Goal: Information Seeking & Learning: Find specific fact

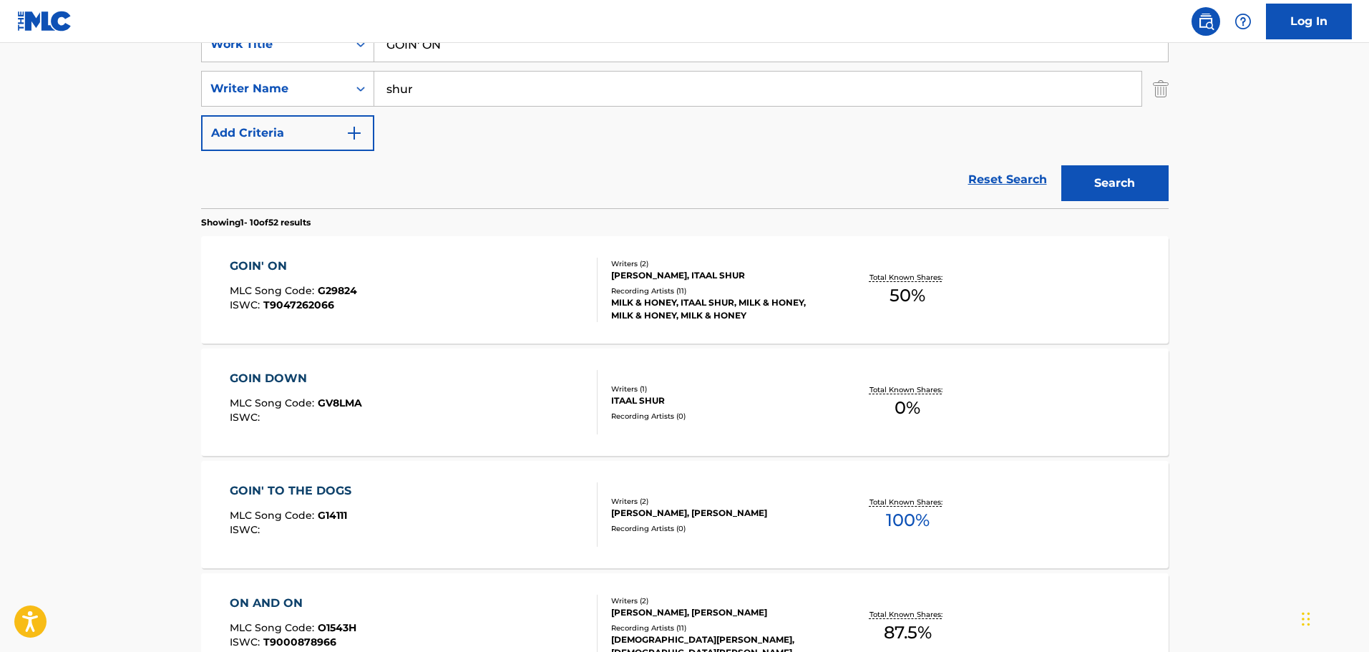
scroll to position [72, 0]
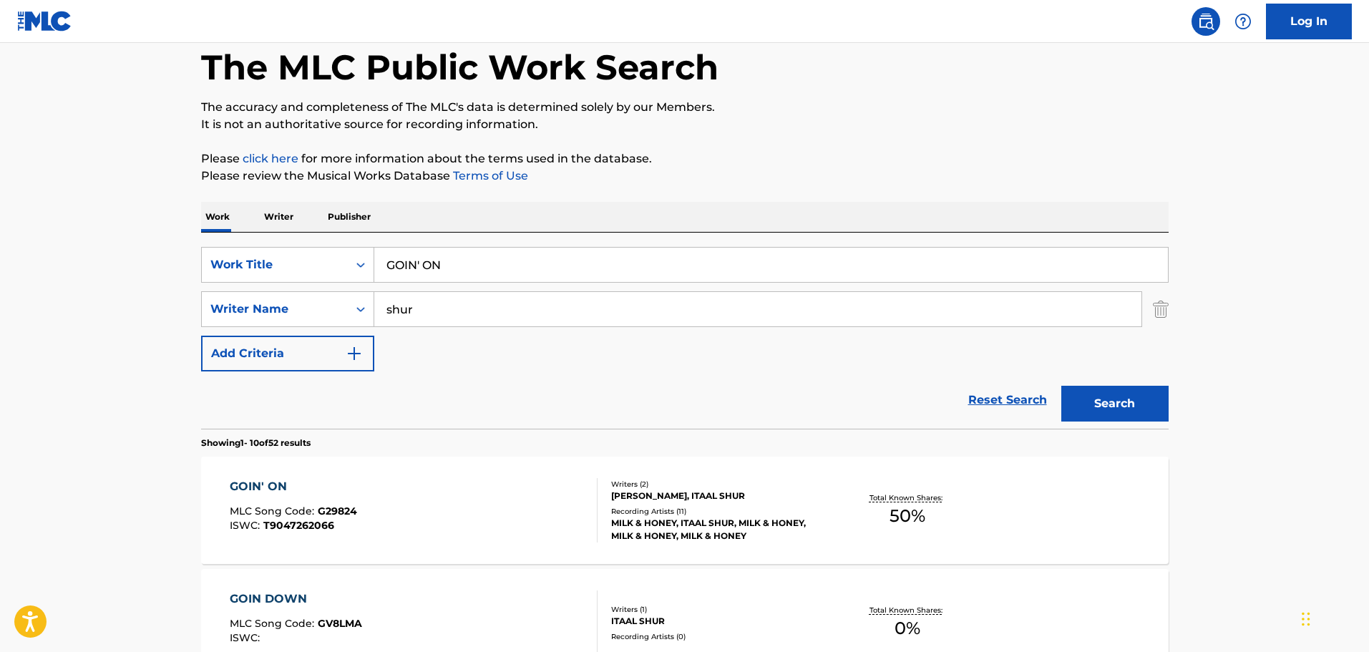
click at [401, 272] on input "GOIN' ON" at bounding box center [771, 265] width 794 height 34
click at [401, 271] on input "GOIN' ON" at bounding box center [771, 265] width 794 height 34
paste input "HIDE IT"
type input "HIDE IT"
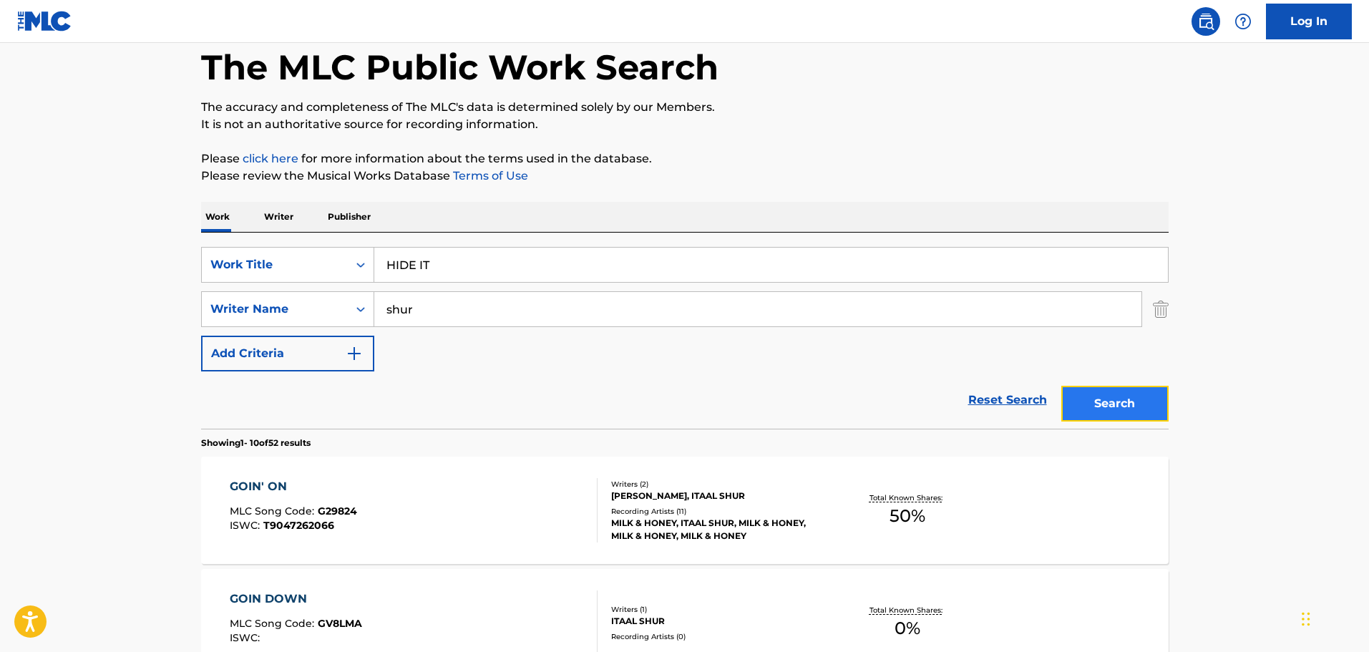
click at [1116, 400] on button "Search" at bounding box center [1114, 404] width 107 height 36
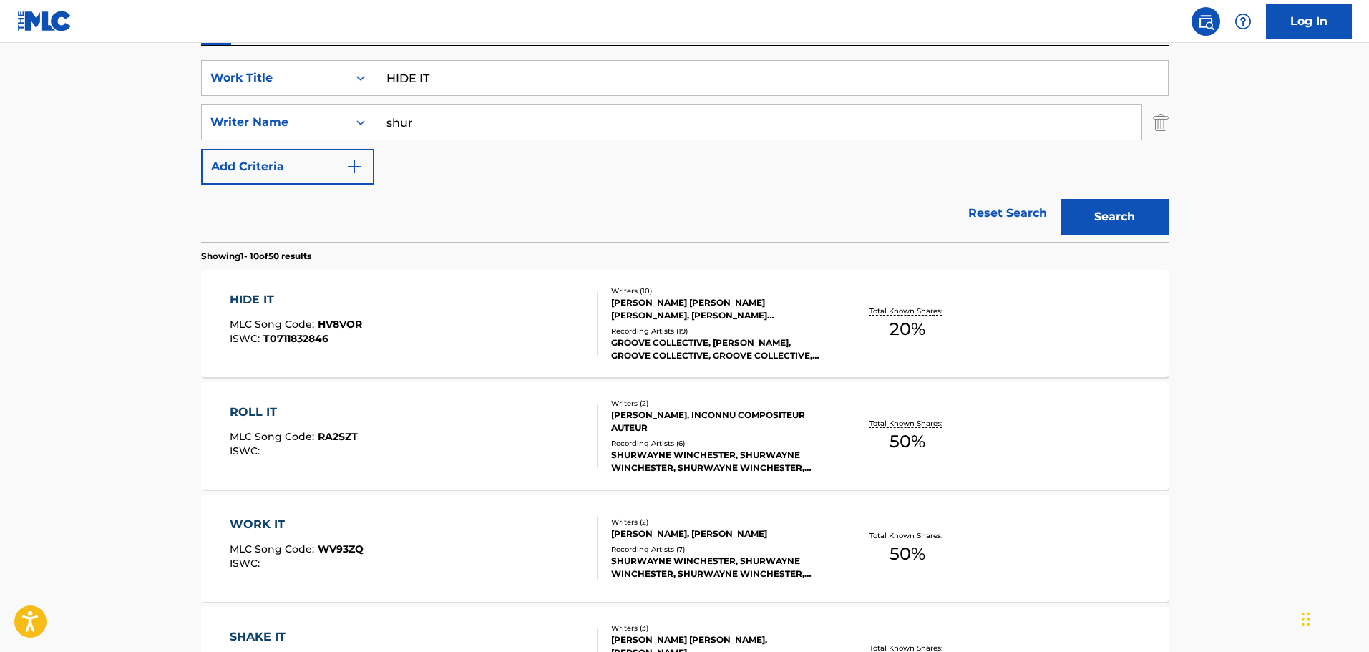
scroll to position [429, 0]
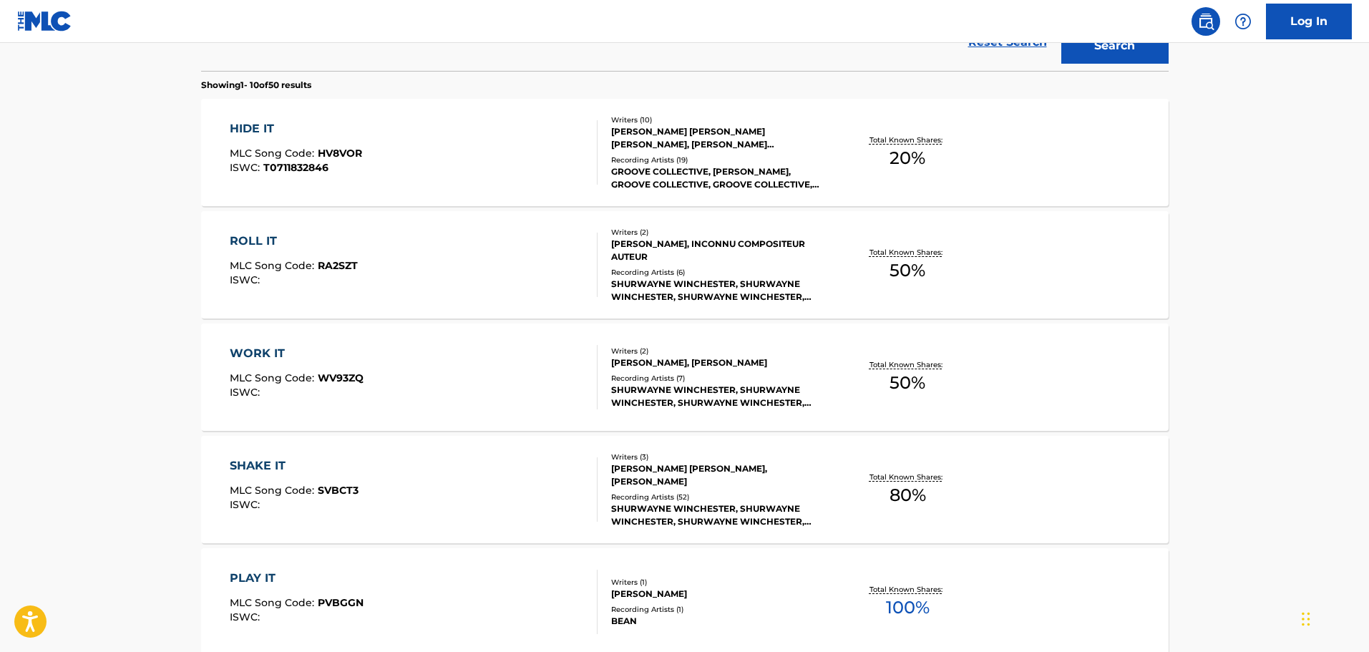
click at [265, 128] on div "HIDE IT" at bounding box center [296, 128] width 132 height 17
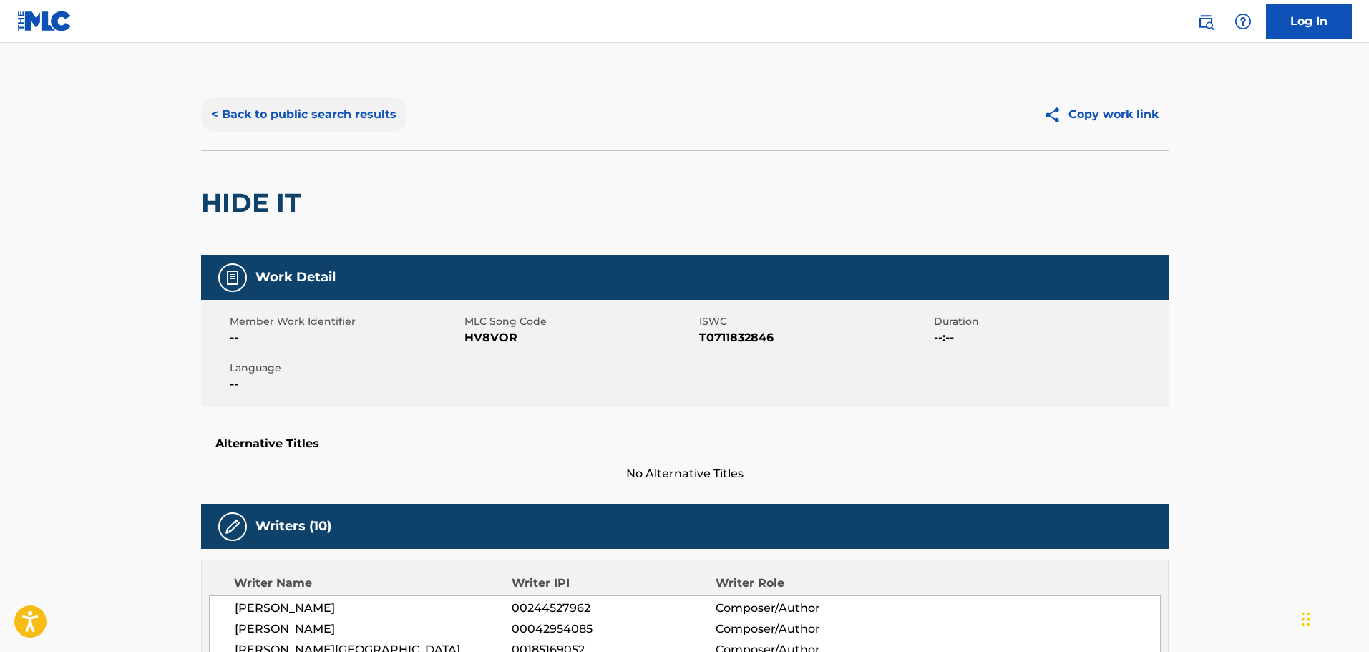
click at [317, 110] on button "< Back to public search results" at bounding box center [303, 115] width 205 height 36
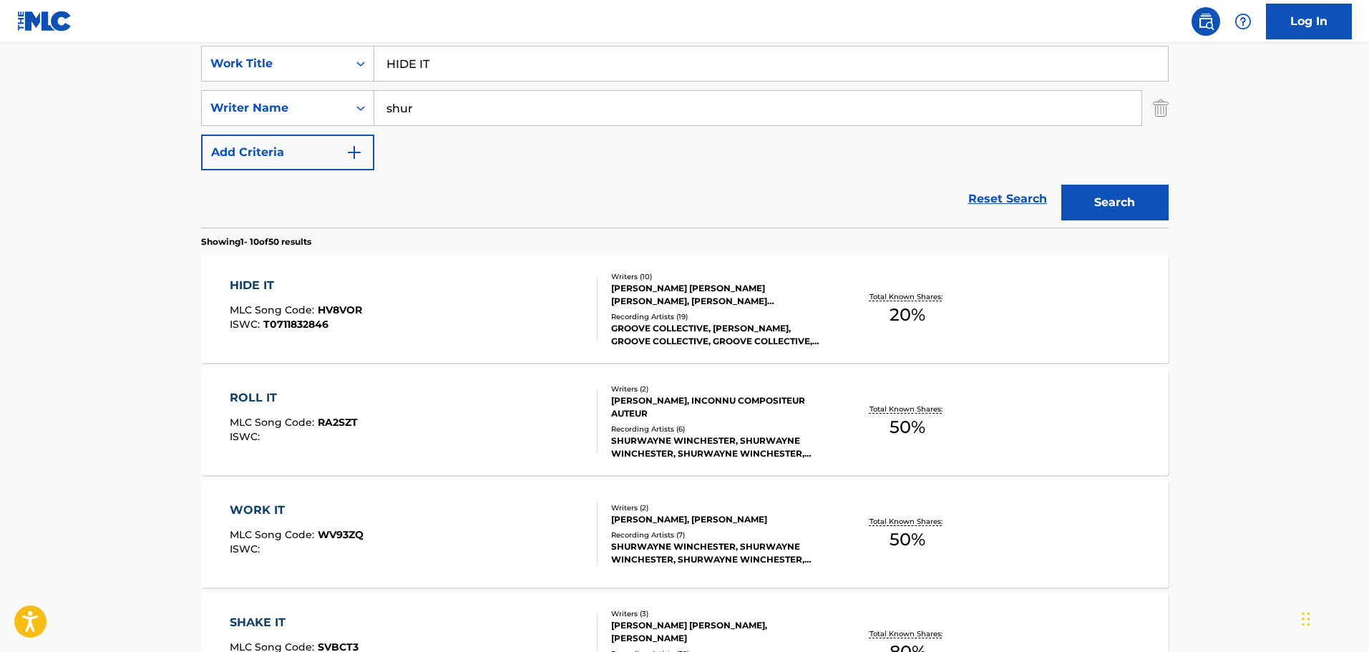
scroll to position [225, 0]
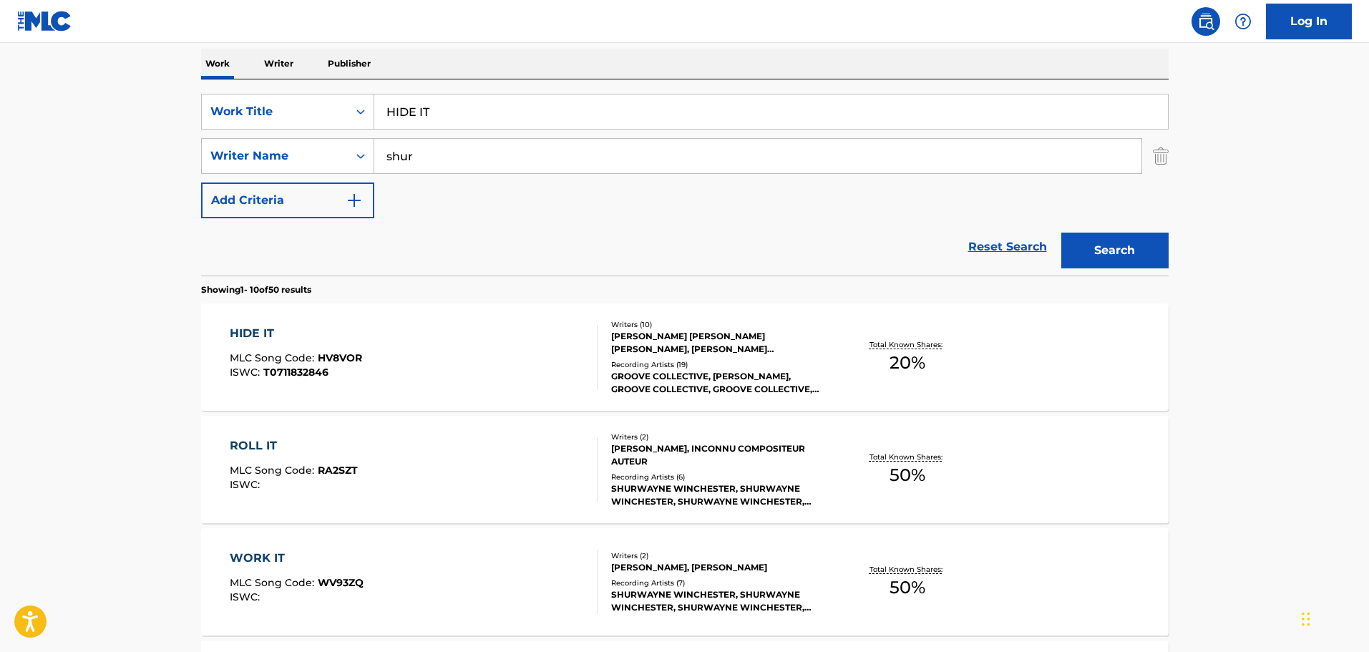
click at [403, 111] on input "HIDE IT" at bounding box center [771, 111] width 794 height 34
paste input "GH"
click at [1120, 251] on button "Search" at bounding box center [1114, 251] width 107 height 36
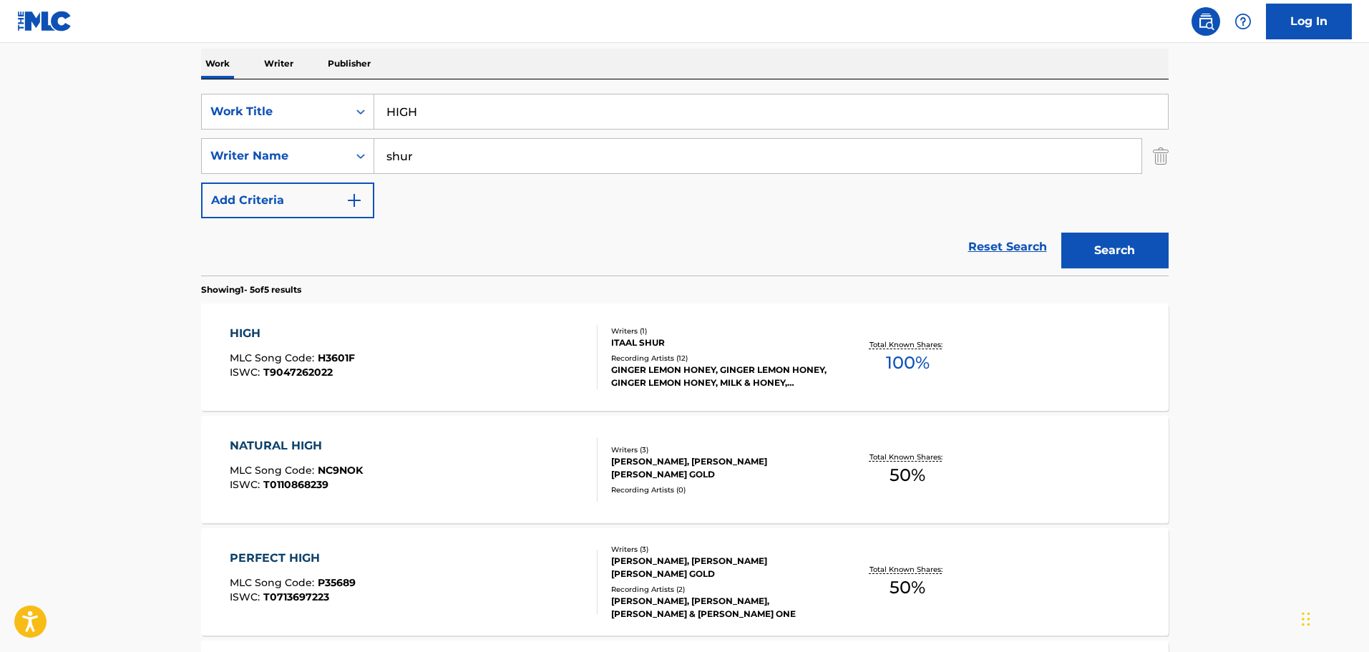
click at [404, 111] on input "HIGH" at bounding box center [771, 111] width 794 height 34
paste input "OLA"
click at [1097, 250] on button "Search" at bounding box center [1114, 251] width 107 height 36
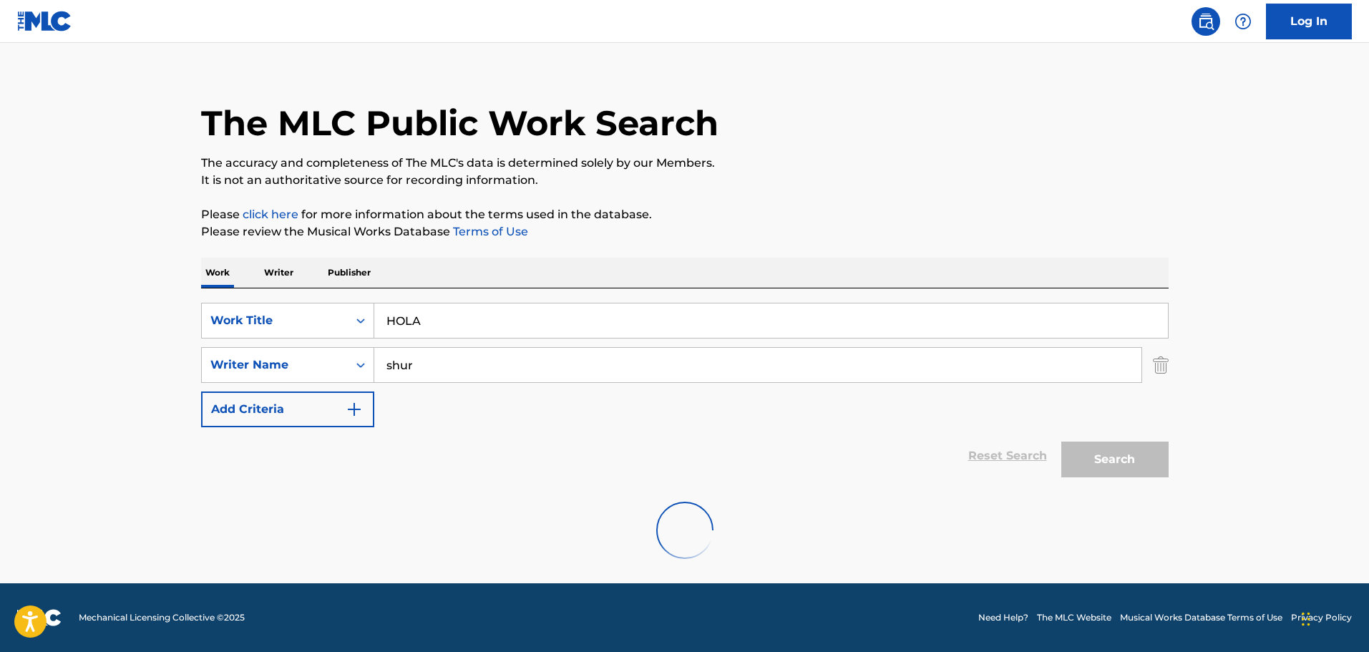
scroll to position [127, 0]
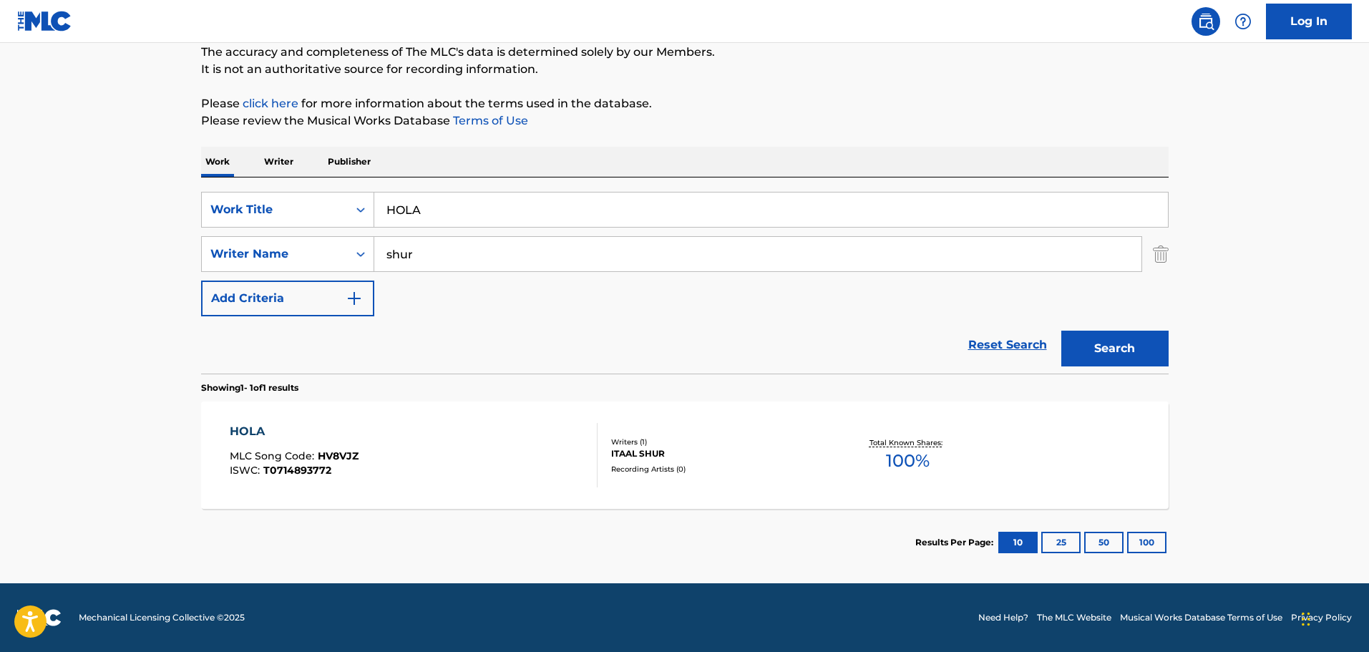
click at [399, 212] on input "HOLA" at bounding box center [771, 209] width 794 height 34
paste input "T AND BOTHERED"
click at [1123, 353] on button "Search" at bounding box center [1114, 349] width 107 height 36
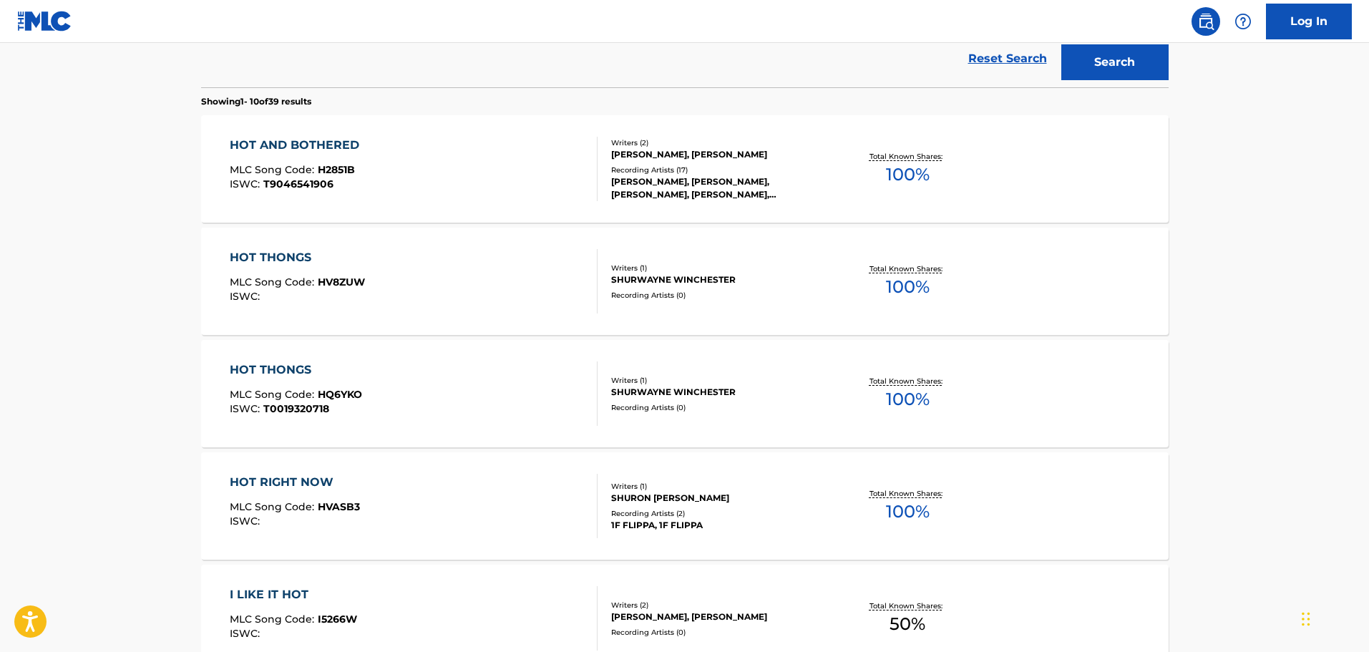
scroll to position [0, 0]
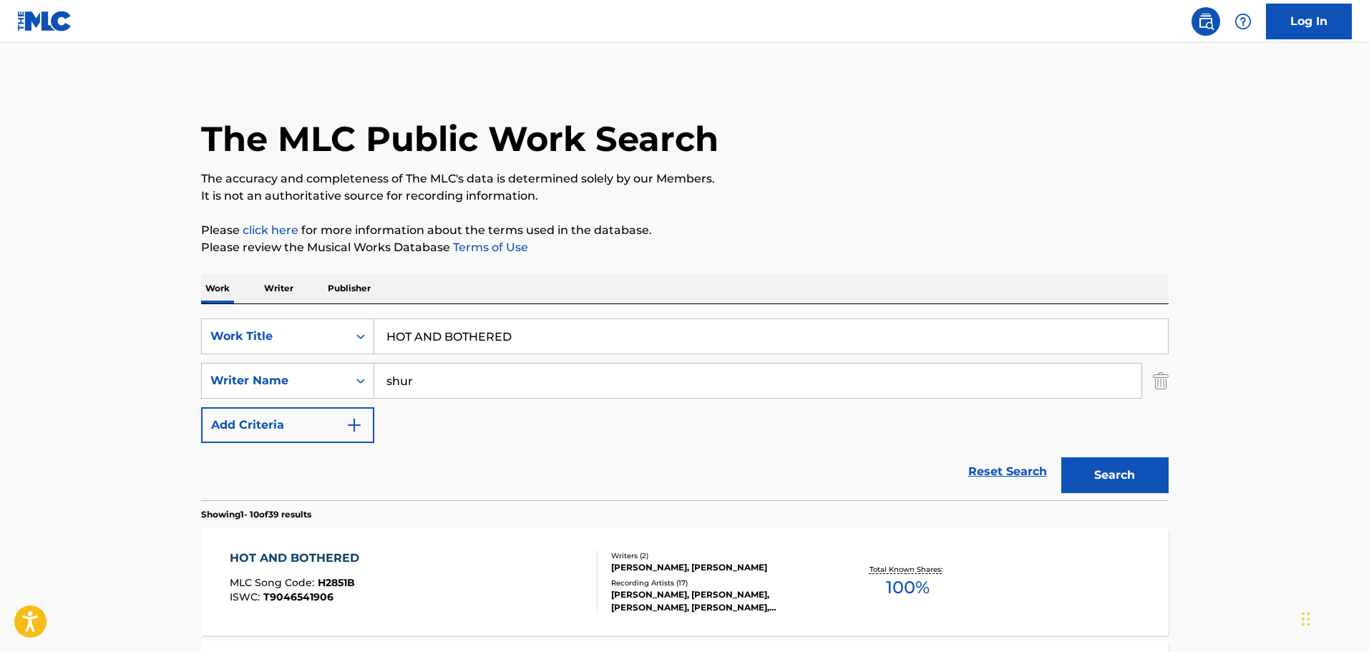
click at [424, 338] on input "HOT AND BOTHERED" at bounding box center [771, 336] width 794 height 34
paste input "W LOVERS DO"
type input "HOW LOVERS DO"
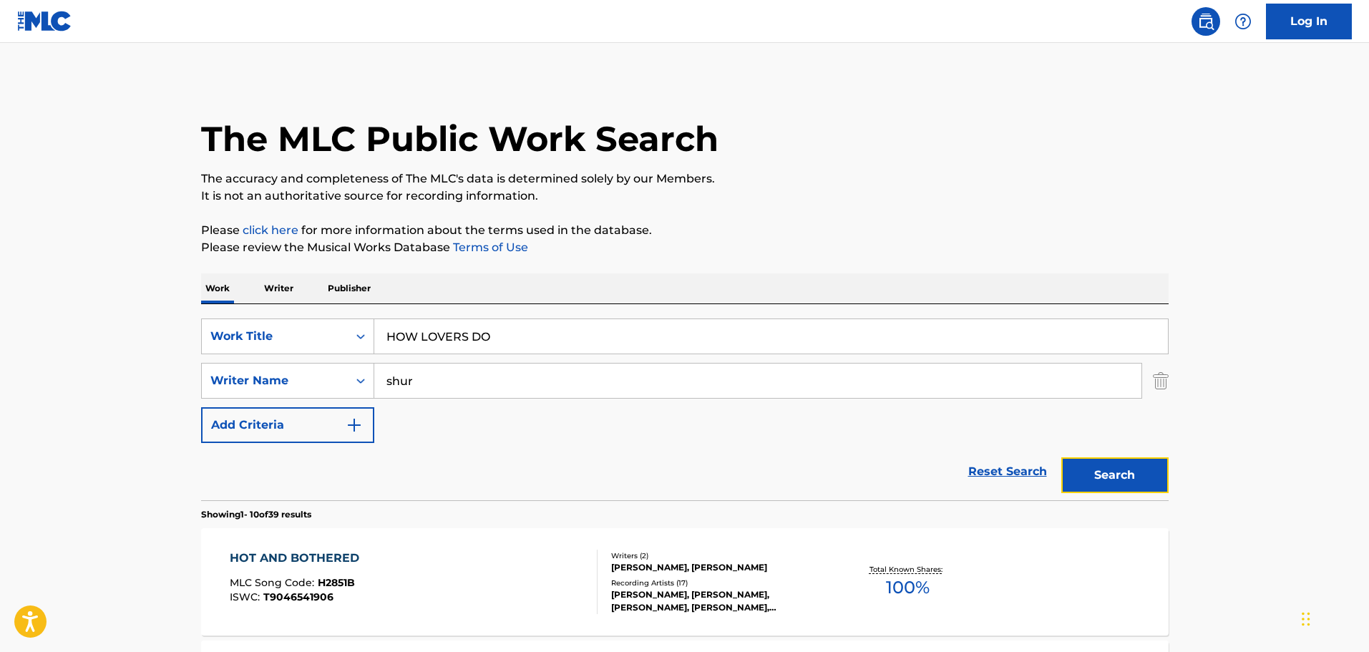
click at [1133, 474] on button "Search" at bounding box center [1114, 475] width 107 height 36
